Goal: Navigation & Orientation: Find specific page/section

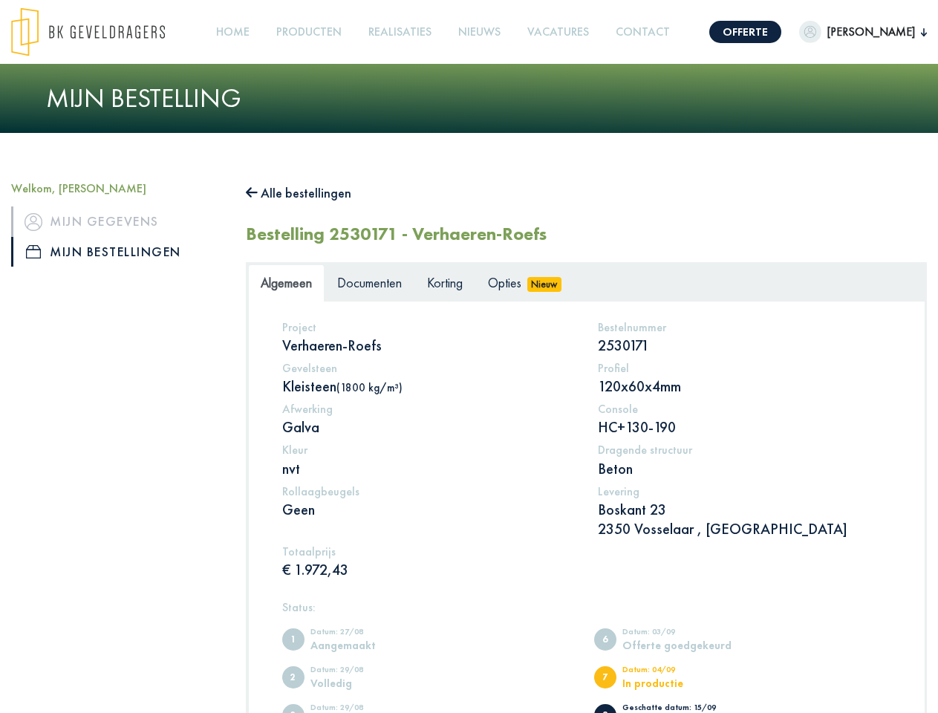
click at [102, 32] on img at bounding box center [88, 31] width 154 height 49
click at [728, 32] on link "Offerte" at bounding box center [745, 32] width 72 height 22
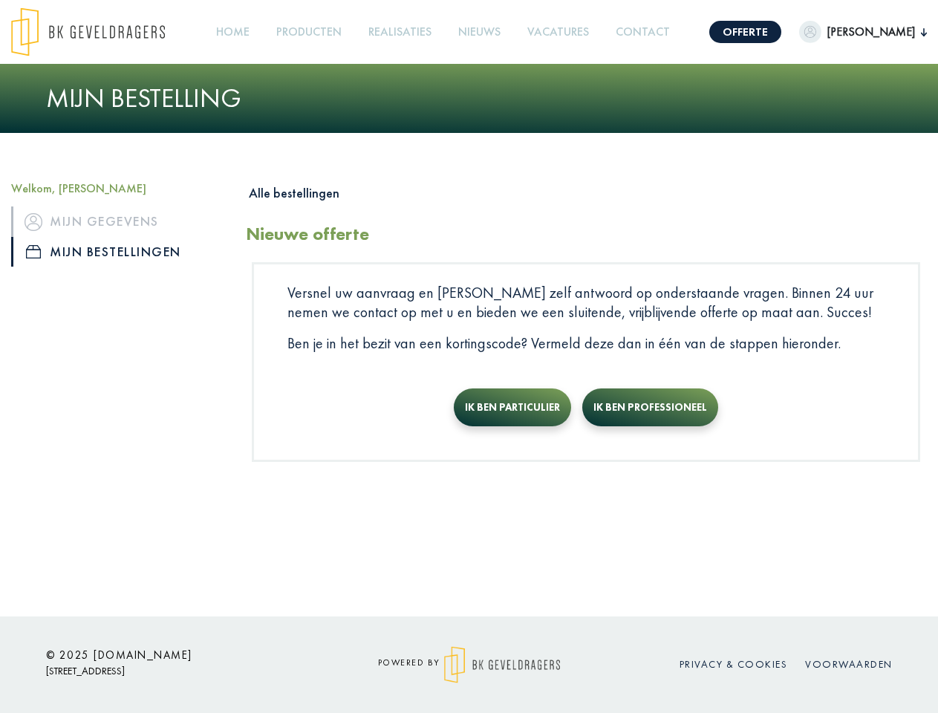
click at [846, 32] on span "[PERSON_NAME]" at bounding box center [870, 32] width 99 height 18
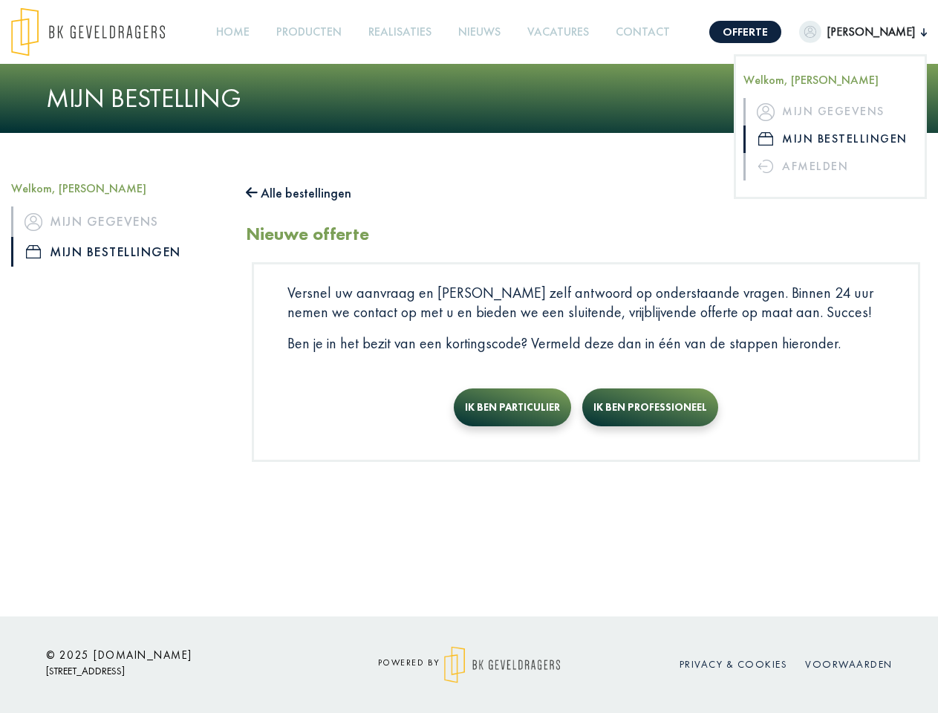
click at [311, 32] on link "Producten +" at bounding box center [308, 32] width 77 height 33
click at [306, 193] on button "Alle bestellingen" at bounding box center [298, 193] width 105 height 24
